Goal: Task Accomplishment & Management: Use online tool/utility

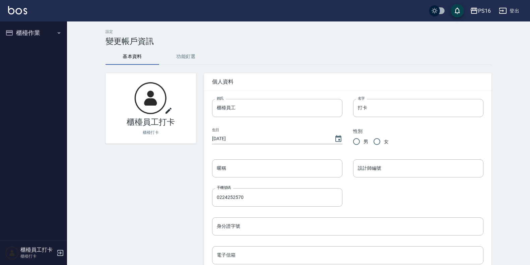
drag, startPoint x: 187, startPoint y: 57, endPoint x: 190, endPoint y: 54, distance: 5.2
click at [188, 56] on button "功能釘選" at bounding box center [186, 57] width 54 height 16
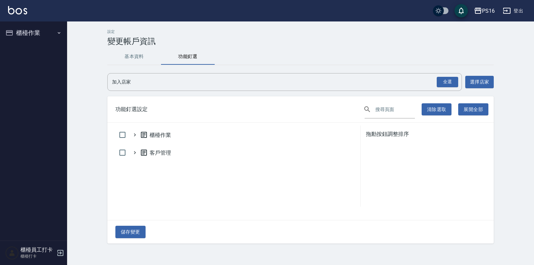
click at [129, 56] on button "基本資料" at bounding box center [134, 57] width 54 height 16
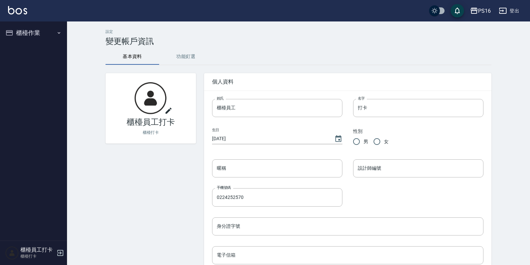
click at [27, 248] on h5 "櫃檯員工打卡" at bounding box center [37, 249] width 34 height 7
click at [60, 32] on icon "button" at bounding box center [58, 32] width 5 height 5
click at [37, 52] on link "掃碼打卡" at bounding box center [34, 51] width 62 height 15
